Goal: Information Seeking & Learning: Compare options

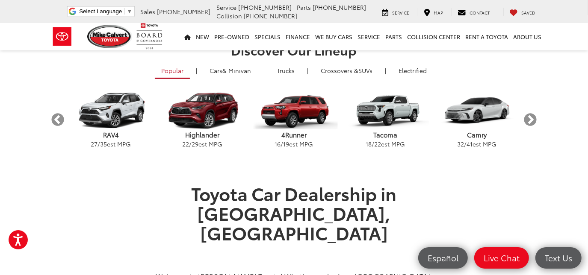
scroll to position [194, 0]
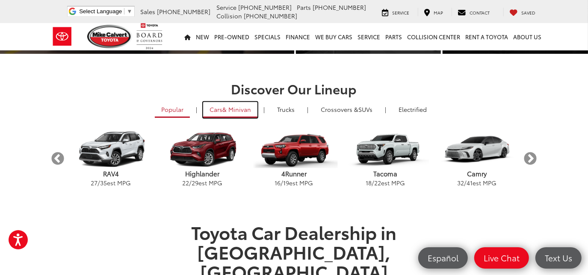
click at [223, 106] on span "& Minivan" at bounding box center [236, 109] width 29 height 9
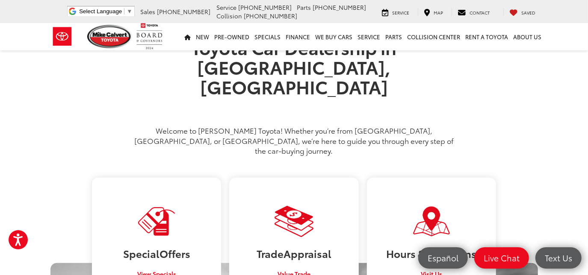
scroll to position [272, 0]
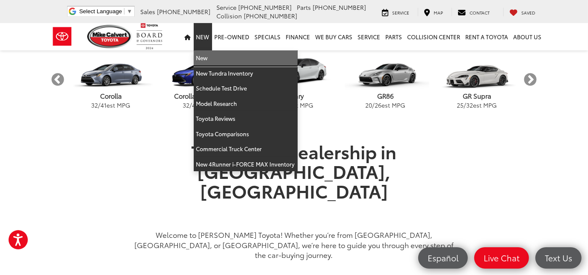
click at [209, 57] on link "New" at bounding box center [246, 57] width 104 height 15
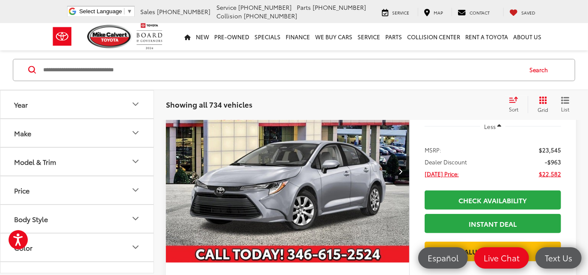
click at [134, 157] on icon "Model & Trim" at bounding box center [135, 161] width 10 height 10
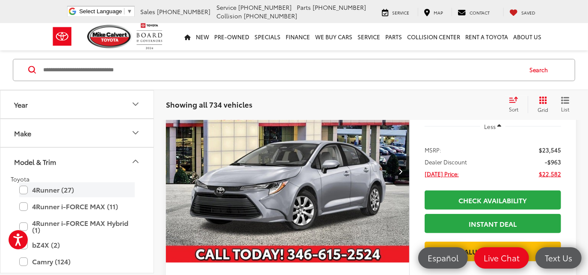
click at [57, 186] on label "4Runner (27)" at bounding box center [76, 190] width 115 height 15
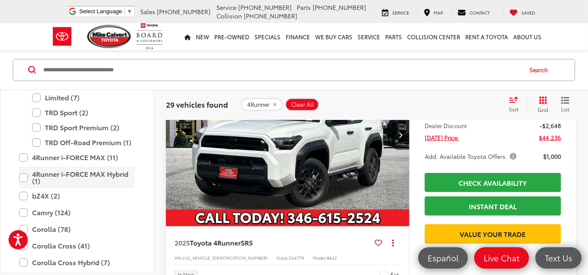
scroll to position [155, 0]
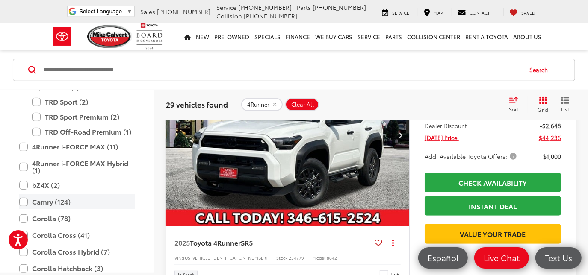
click at [25, 200] on label "Camry (124)" at bounding box center [76, 201] width 115 height 15
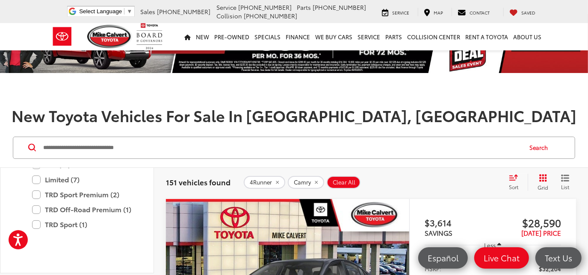
scroll to position [77, 0]
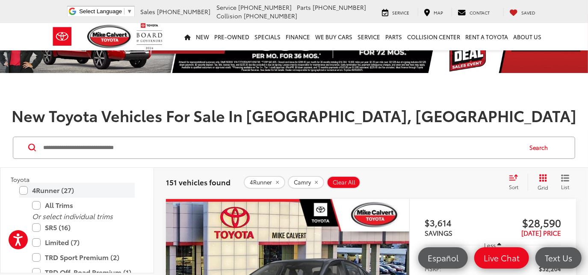
click at [24, 186] on label "4Runner (27)" at bounding box center [76, 190] width 115 height 15
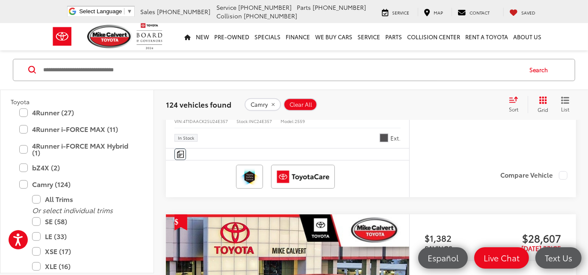
scroll to position [347, 0]
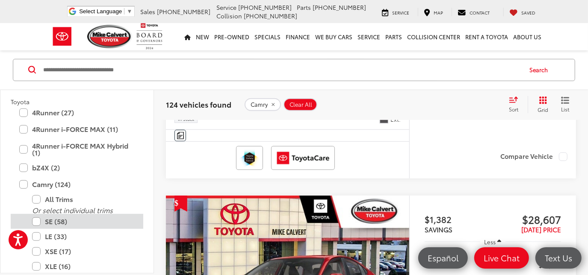
click at [35, 218] on label "SE (58)" at bounding box center [83, 221] width 103 height 15
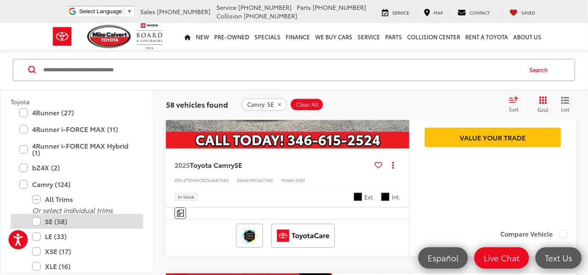
scroll to position [116, 0]
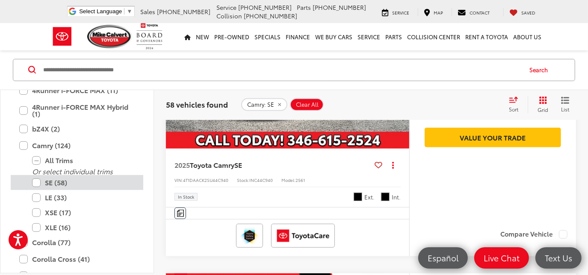
click at [36, 180] on label "SE (58)" at bounding box center [83, 182] width 103 height 15
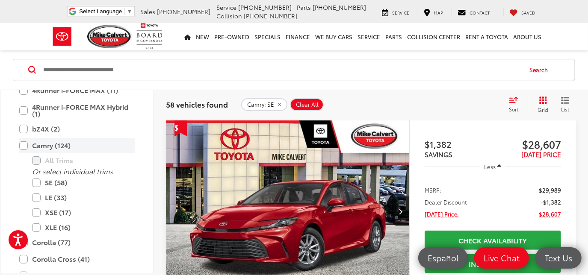
scroll to position [114, 0]
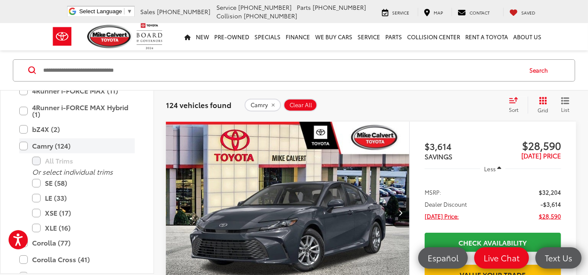
click at [35, 142] on label "Camry (124)" at bounding box center [76, 145] width 115 height 15
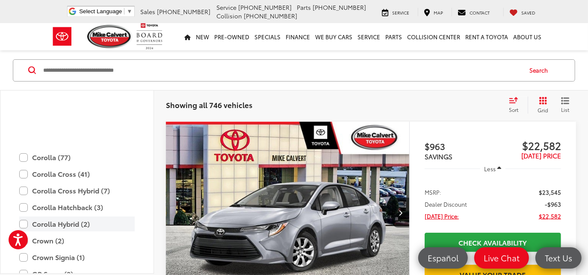
scroll to position [189, 0]
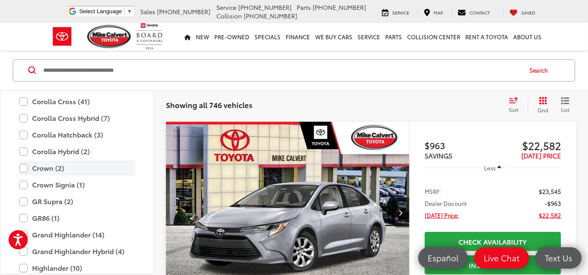
click at [42, 165] on label "Crown (2)" at bounding box center [76, 168] width 115 height 15
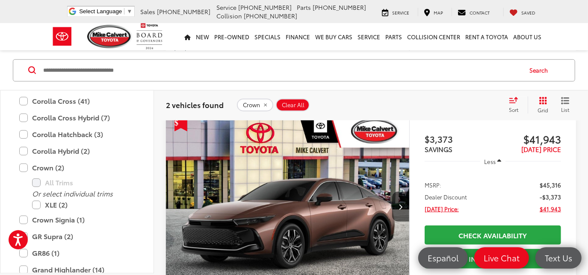
scroll to position [386, 0]
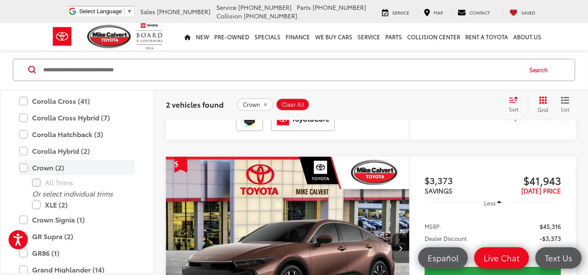
click at [47, 168] on label "Crown (2)" at bounding box center [76, 167] width 115 height 15
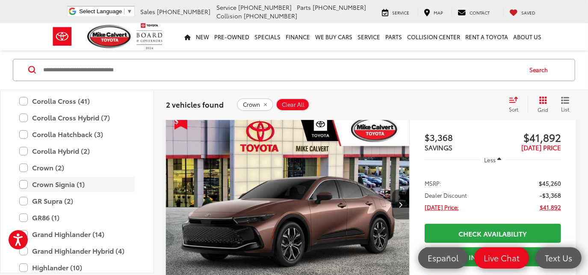
scroll to position [114, 0]
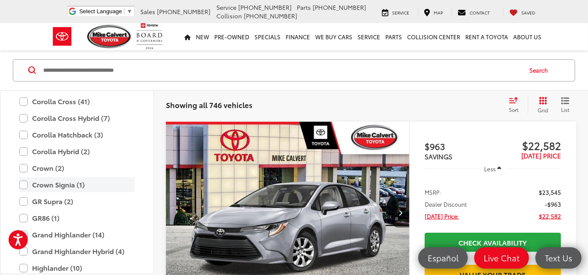
click at [38, 184] on label "Crown Signia (1)" at bounding box center [76, 184] width 115 height 15
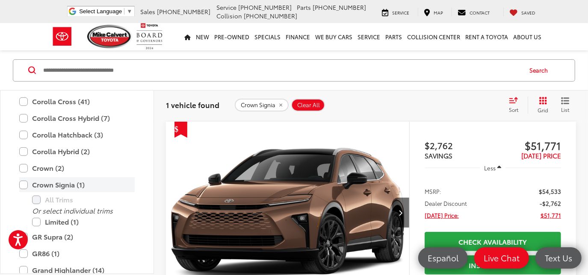
click at [25, 180] on label "Crown Signia (1)" at bounding box center [76, 184] width 115 height 15
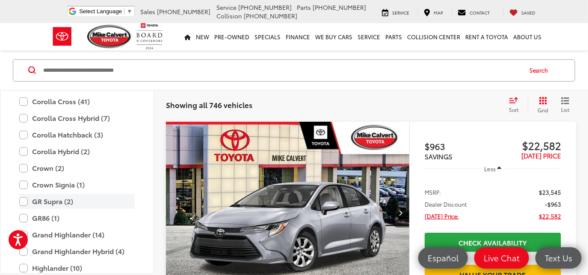
scroll to position [267, 0]
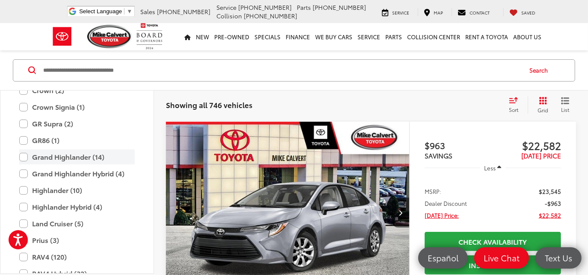
click at [53, 156] on label "Grand Highlander (14)" at bounding box center [76, 157] width 115 height 15
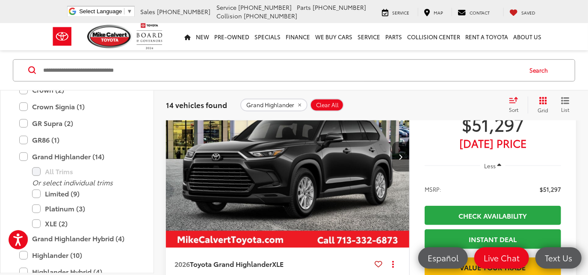
scroll to position [464, 0]
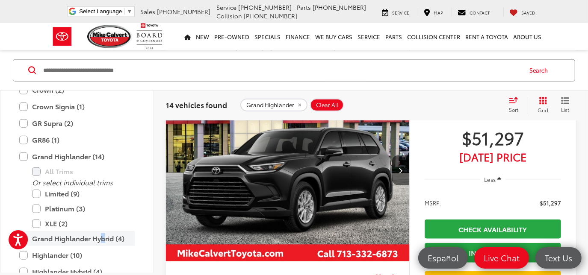
click at [103, 236] on label "Grand Highlander Hybrid (4)" at bounding box center [76, 238] width 115 height 15
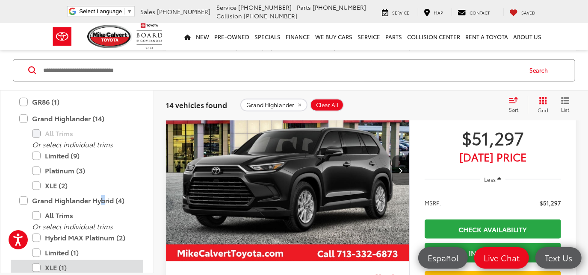
scroll to position [344, 0]
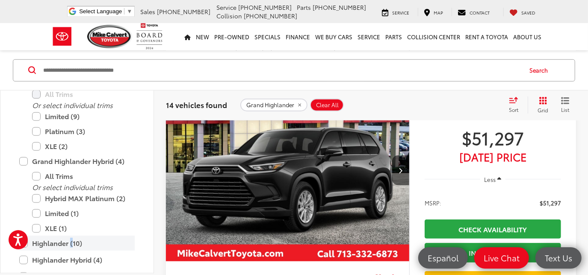
click at [72, 242] on label "Highlander (10)" at bounding box center [76, 243] width 115 height 15
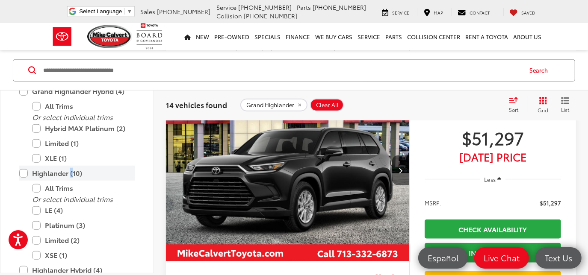
scroll to position [356, 0]
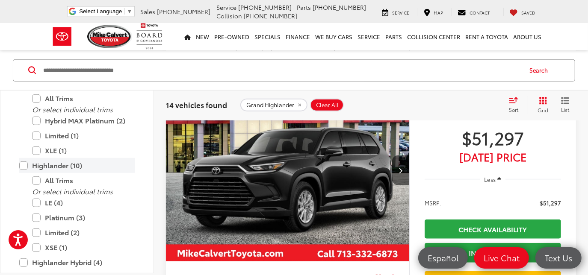
click at [27, 164] on label "Highlander (10)" at bounding box center [76, 165] width 115 height 15
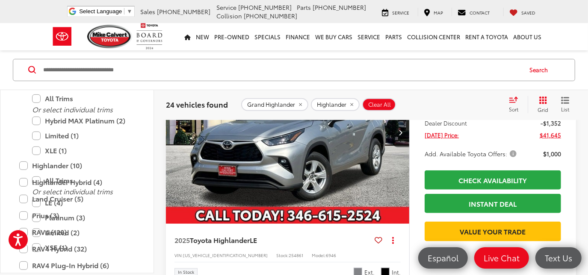
scroll to position [153, 0]
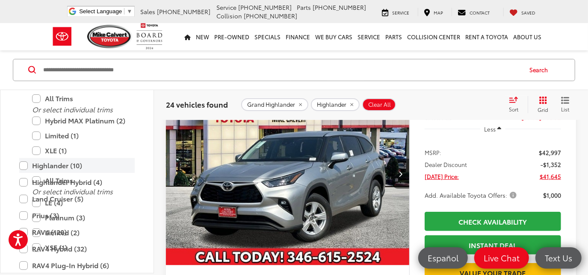
click at [26, 162] on label "Highlander (10)" at bounding box center [76, 165] width 115 height 15
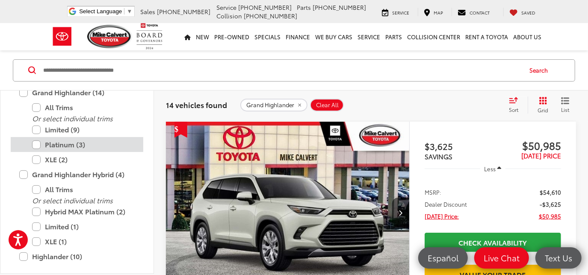
scroll to position [318, 0]
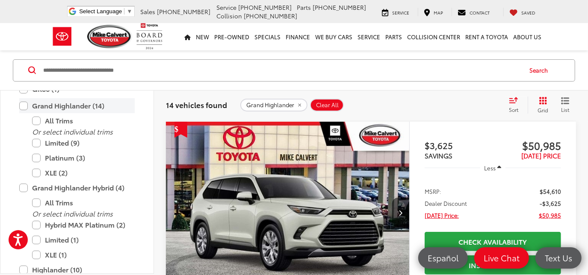
click at [53, 107] on label "Grand Highlander (14)" at bounding box center [76, 105] width 115 height 15
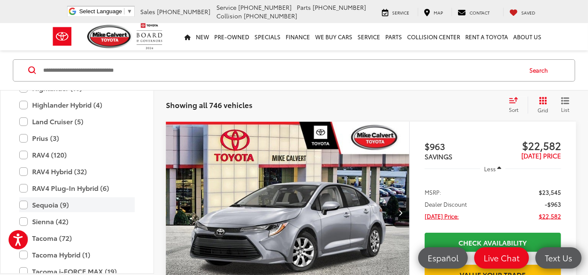
scroll to position [369, 0]
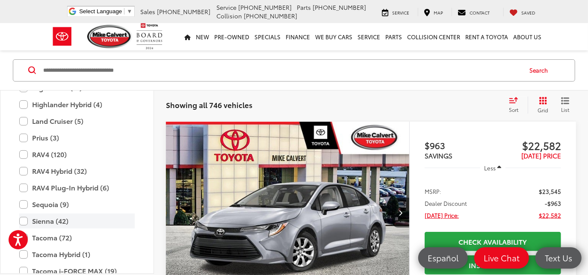
click at [38, 220] on label "Sienna (42)" at bounding box center [76, 221] width 115 height 15
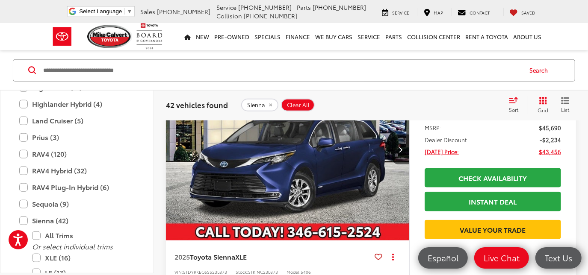
scroll to position [503, 0]
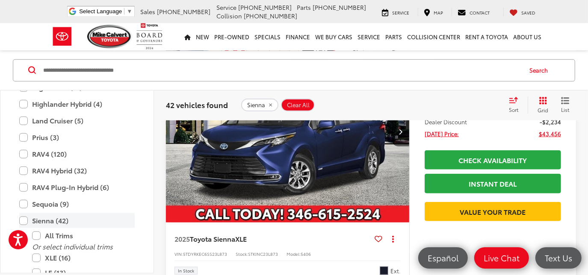
click at [33, 218] on label "Sienna (42)" at bounding box center [76, 220] width 115 height 15
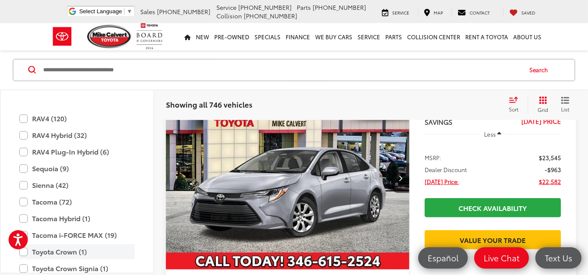
scroll to position [447, 0]
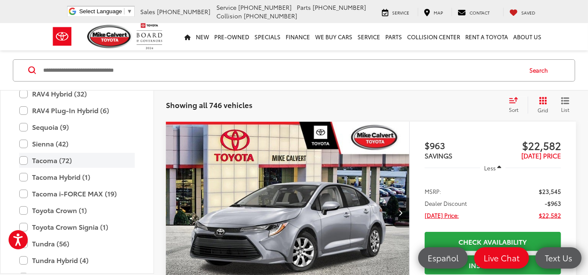
click at [25, 158] on label "Tacoma (72)" at bounding box center [76, 160] width 115 height 15
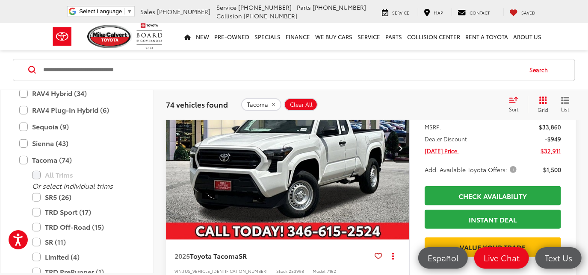
scroll to position [191, 0]
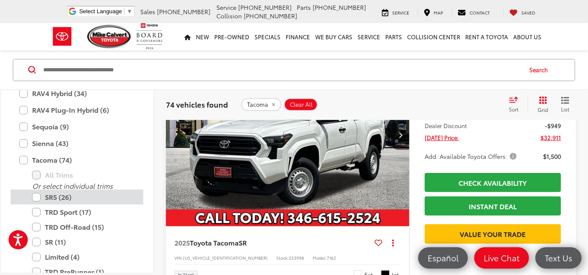
click at [35, 194] on label "SR5 (26)" at bounding box center [83, 197] width 103 height 15
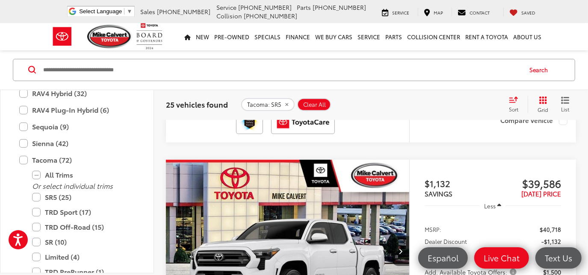
scroll to position [425, 0]
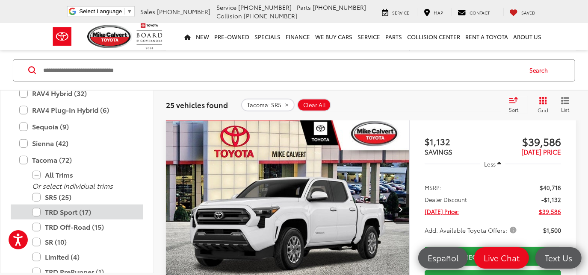
click at [38, 208] on label "TRD Sport (17)" at bounding box center [83, 212] width 103 height 15
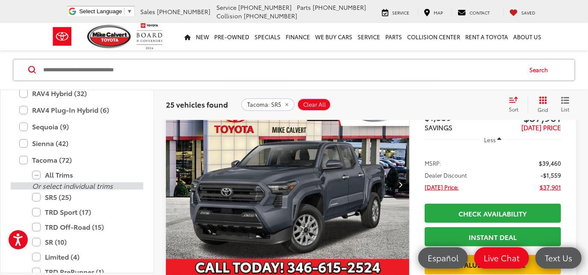
scroll to position [114, 0]
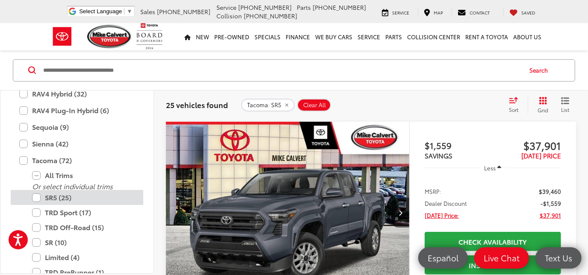
click at [36, 192] on label "SR5 (25)" at bounding box center [83, 197] width 103 height 15
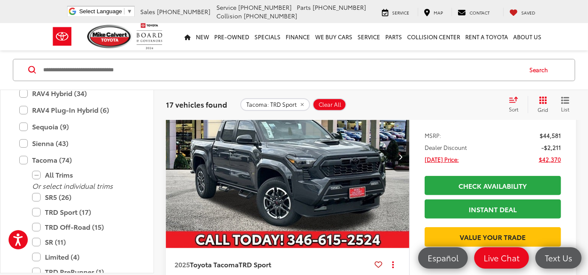
scroll to position [191, 0]
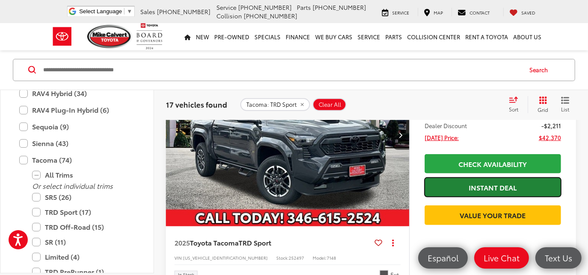
click at [488, 186] on link "Instant Deal" at bounding box center [492, 187] width 136 height 19
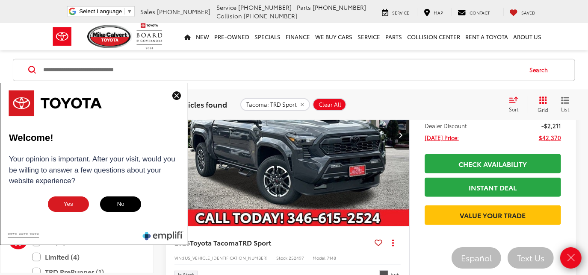
click at [178, 96] on img at bounding box center [176, 95] width 9 height 9
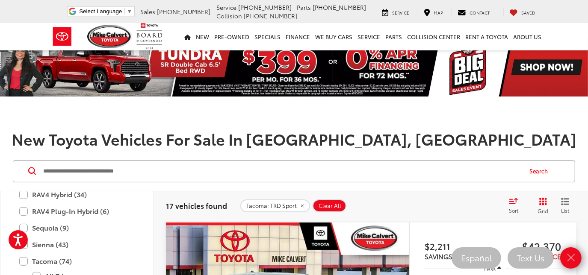
scroll to position [0, 0]
